Goal: Ask a question

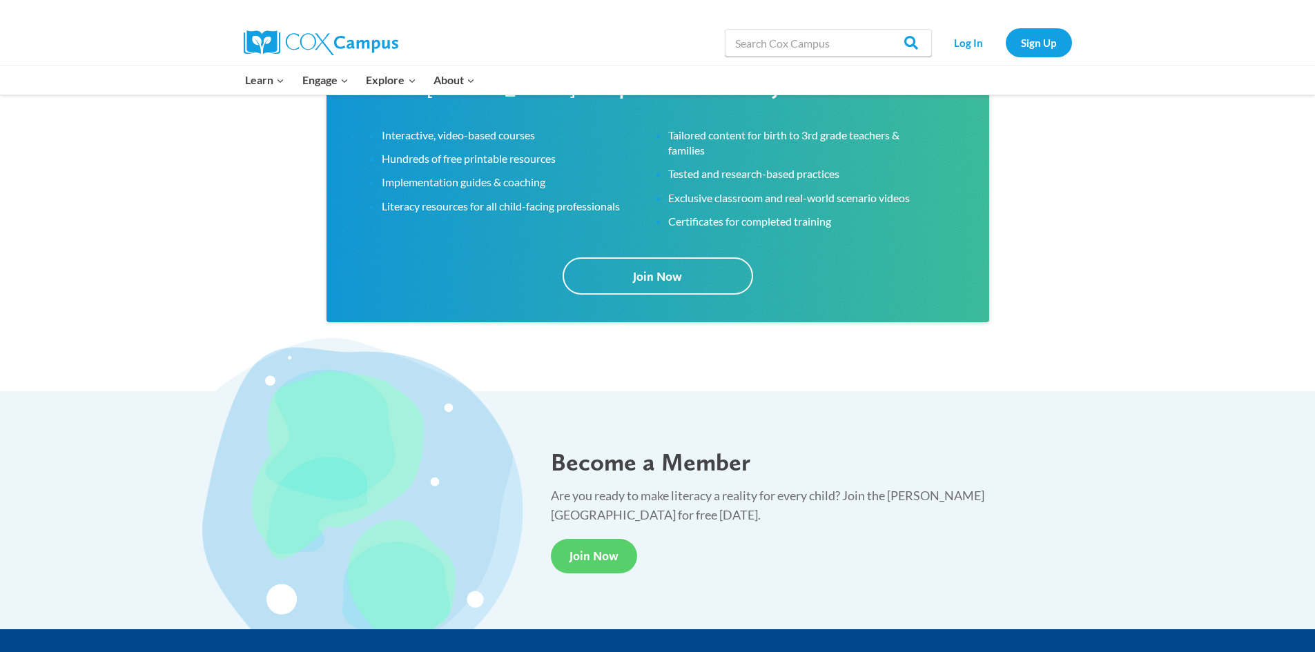
scroll to position [2485, 0]
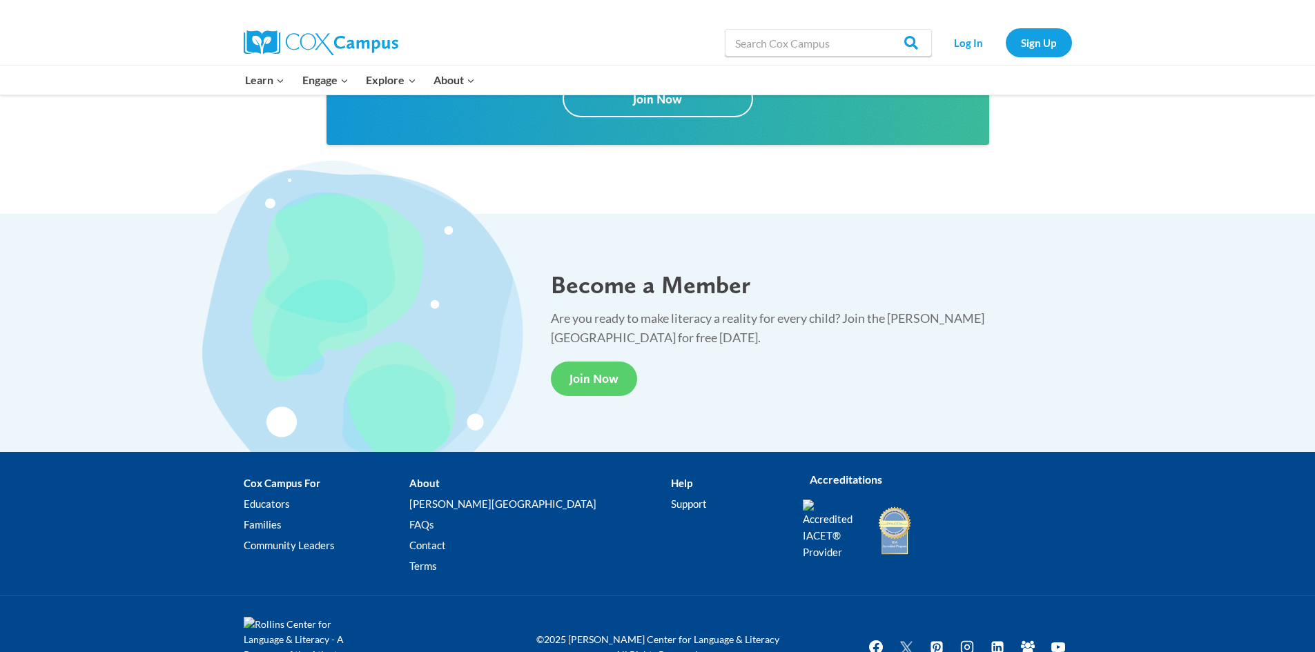
click at [671, 480] on li "Help Support" at bounding box center [726, 527] width 110 height 109
click at [671, 484] on li "Help Support" at bounding box center [726, 527] width 110 height 109
click at [671, 505] on link "Support" at bounding box center [726, 504] width 110 height 21
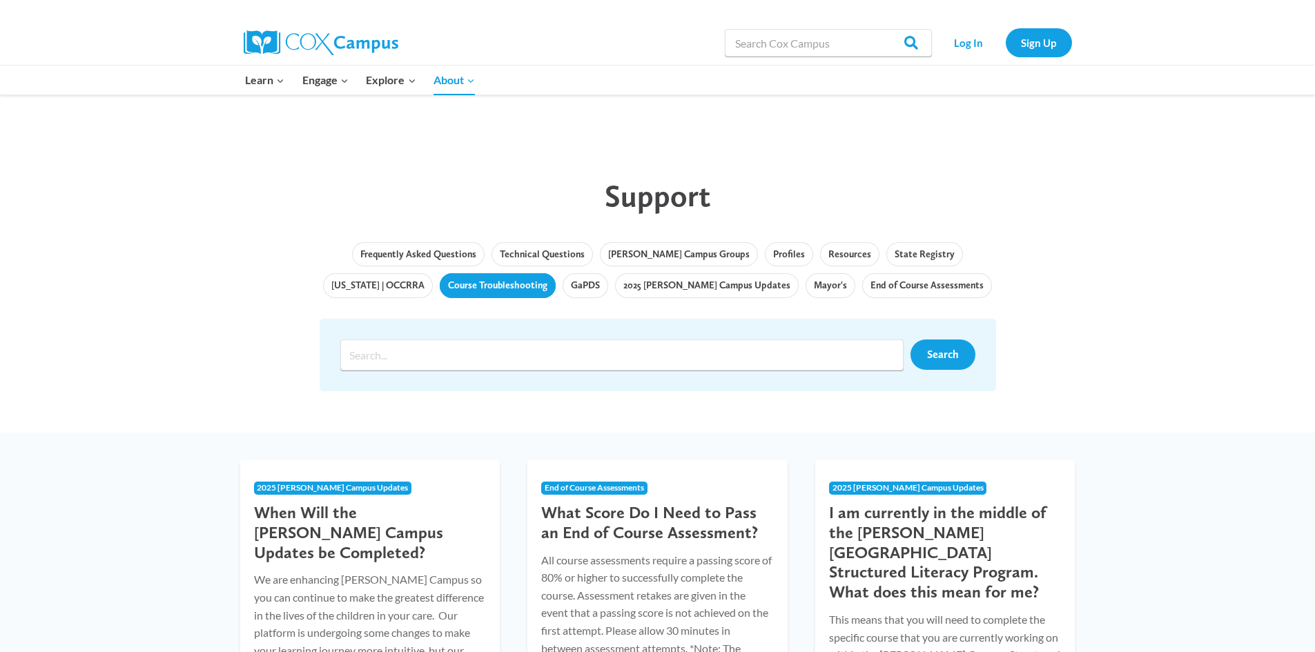
click at [456, 282] on link "Course Troubleshooting" at bounding box center [498, 285] width 116 height 25
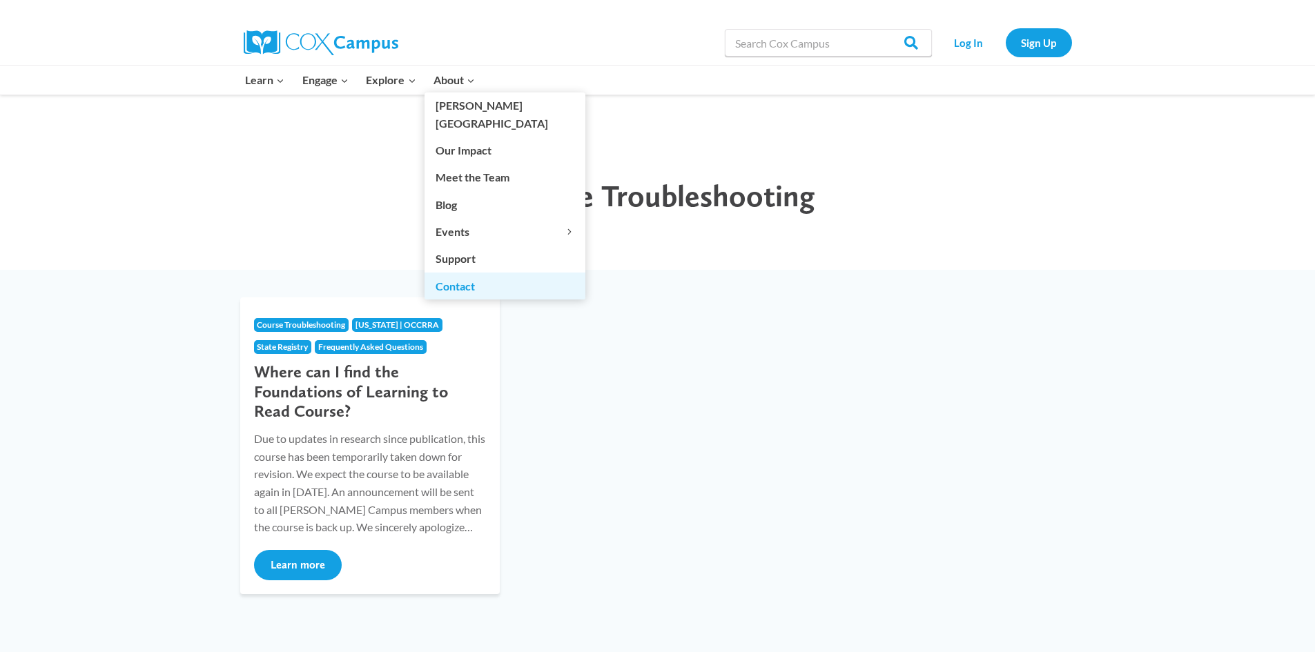
click at [465, 273] on link "Contact" at bounding box center [505, 286] width 161 height 26
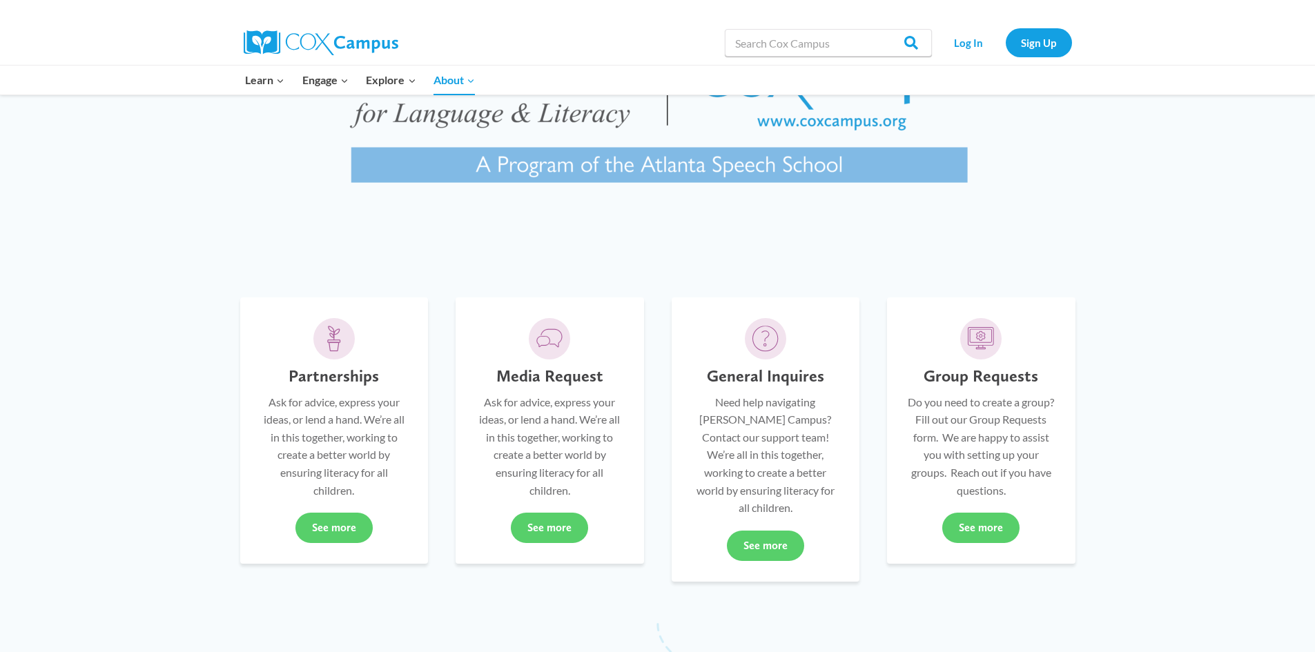
scroll to position [138, 0]
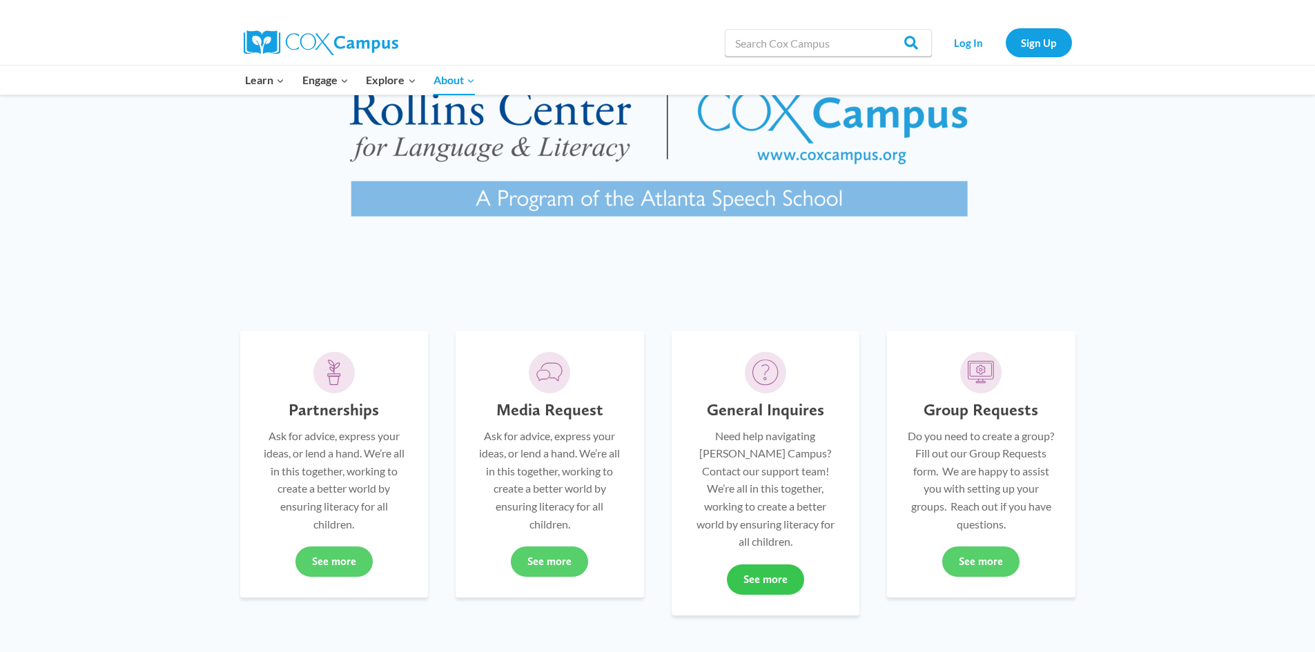
click at [766, 565] on link "See more" at bounding box center [765, 580] width 77 height 30
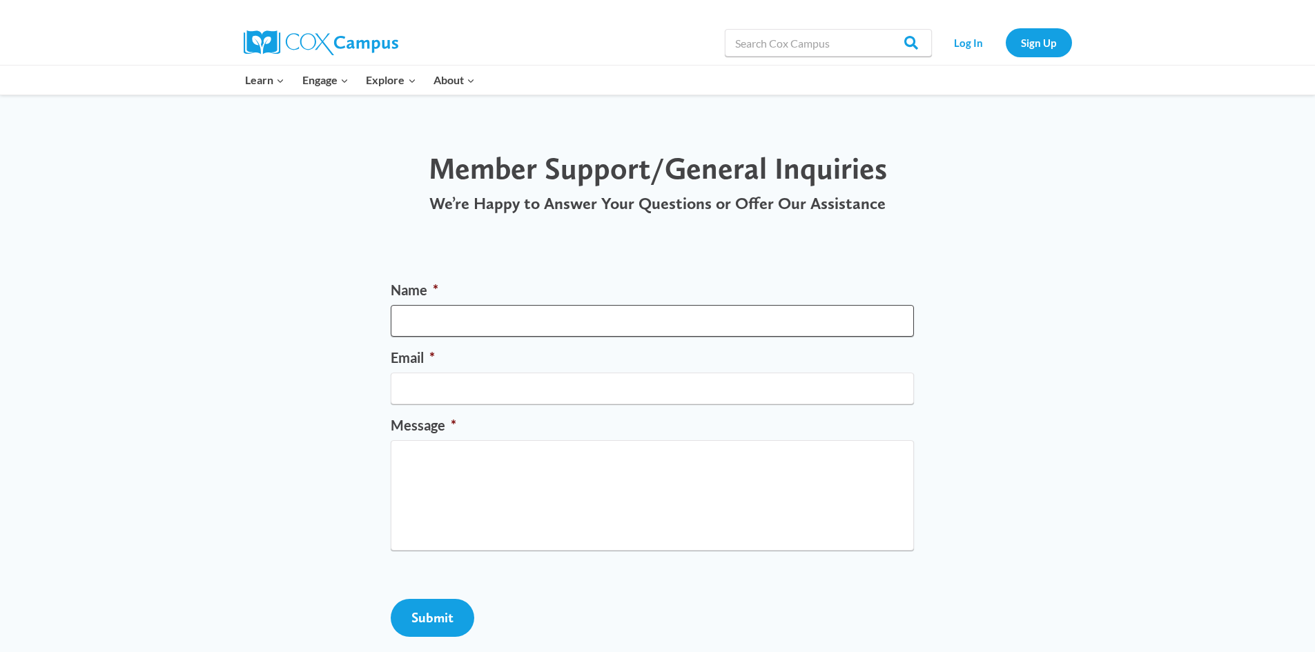
click at [475, 331] on input "Name *" at bounding box center [652, 321] width 523 height 32
type input "[PERSON_NAME]"
type input "[EMAIL_ADDRESS][DOMAIN_NAME]"
click at [474, 465] on textarea "Message *" at bounding box center [652, 495] width 523 height 110
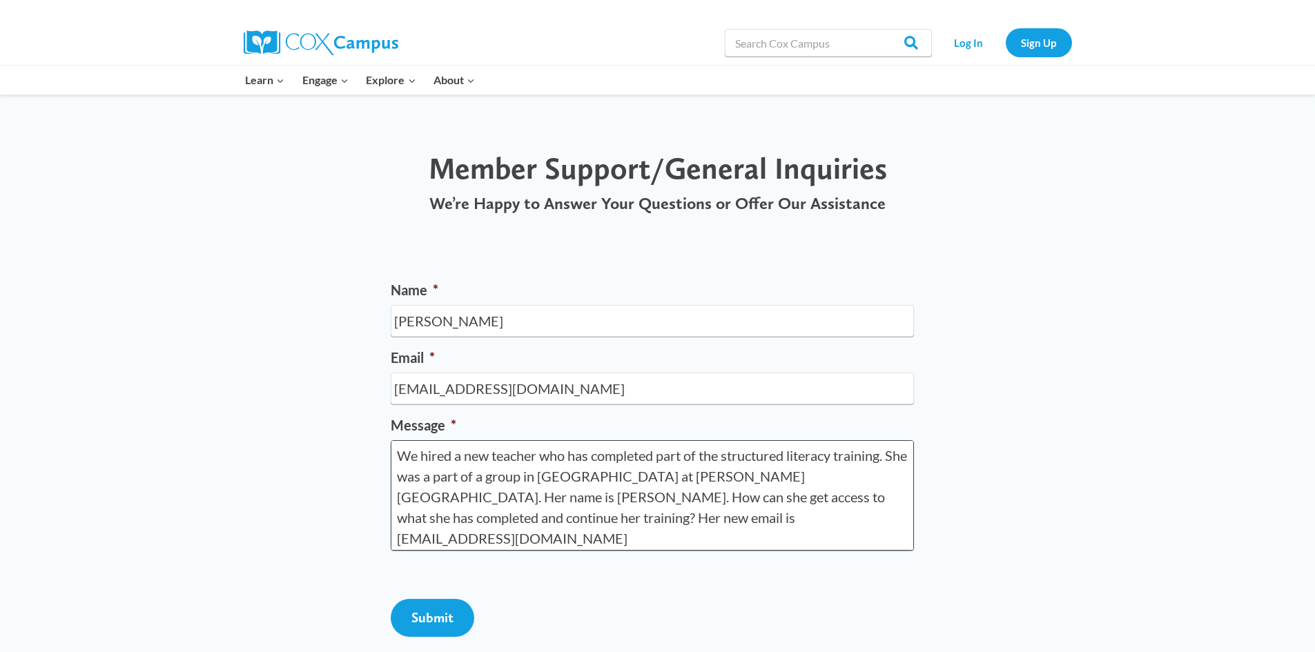
scroll to position [3, 0]
click at [842, 456] on textarea "We hired a new teacher who has completed part of the structured literacy traini…" at bounding box center [652, 495] width 523 height 110
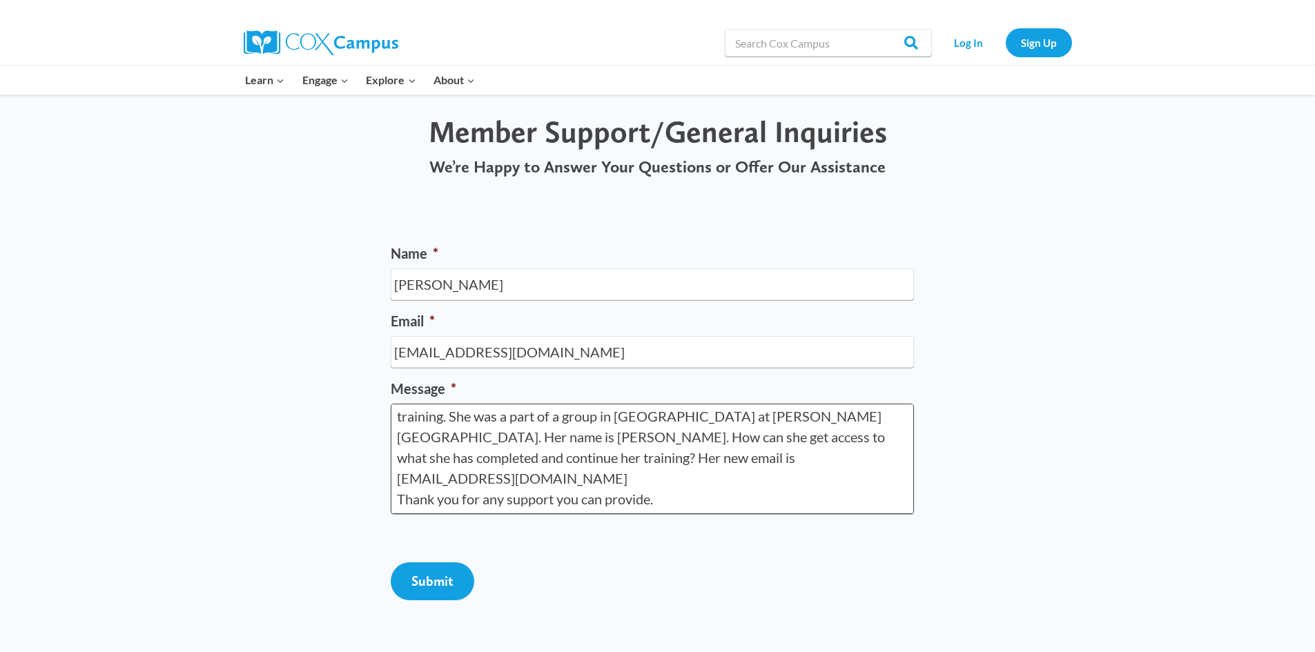
scroll to position [69, 0]
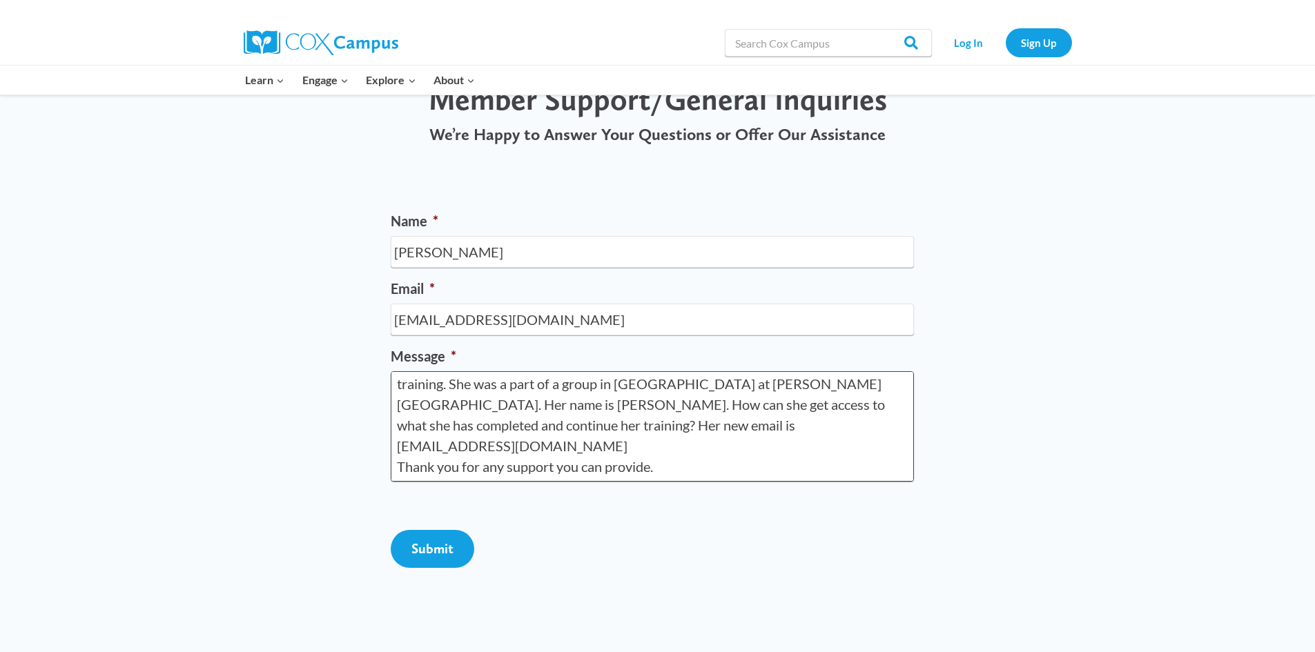
click at [483, 449] on textarea "We hired a new teacher who has completed part of the structured literacy progra…" at bounding box center [652, 426] width 523 height 110
click at [642, 441] on textarea "We hired a new teacher who has completed part of the structured literacy progra…" at bounding box center [652, 426] width 523 height 110
type textarea "We hired a new teacher who has completed part of the structured literacy progra…"
click at [435, 568] on input "Submit" at bounding box center [433, 549] width 84 height 38
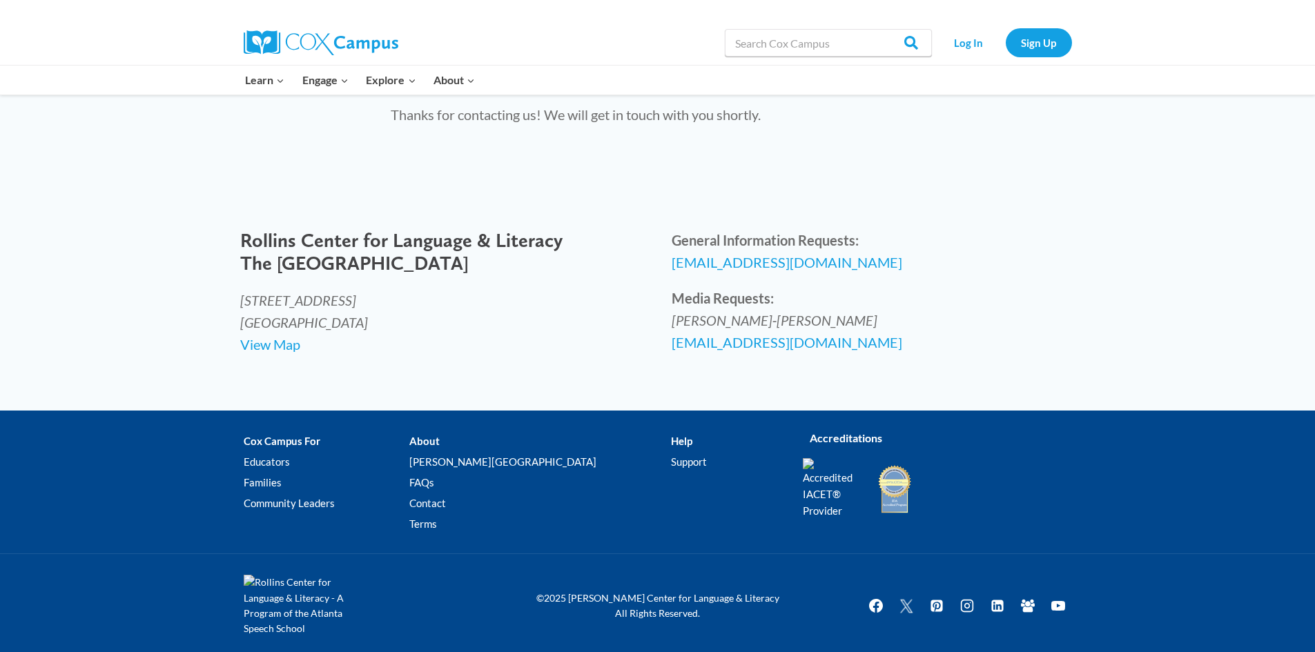
scroll to position [0, 0]
